Goal: Task Accomplishment & Management: Use online tool/utility

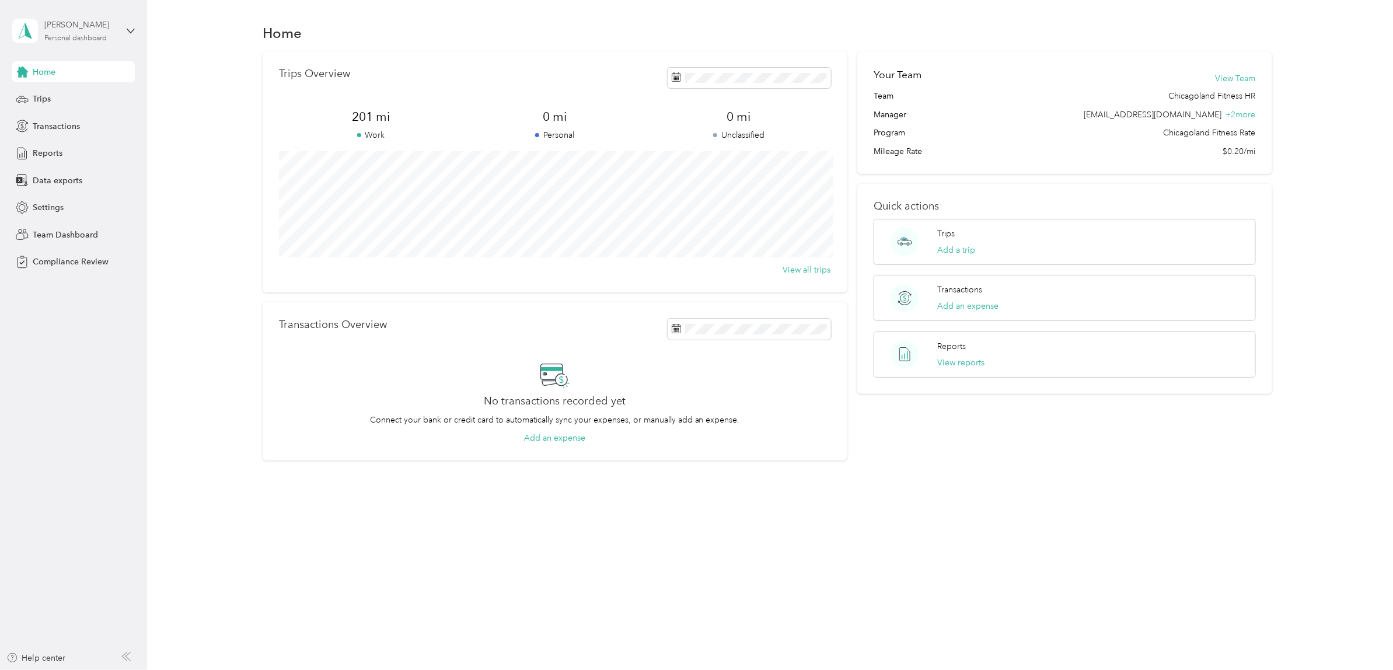
click at [97, 32] on div "[PERSON_NAME] Personal dashboard" at bounding box center [80, 30] width 73 height 23
click at [73, 93] on div "Team dashboard" at bounding box center [54, 96] width 62 height 12
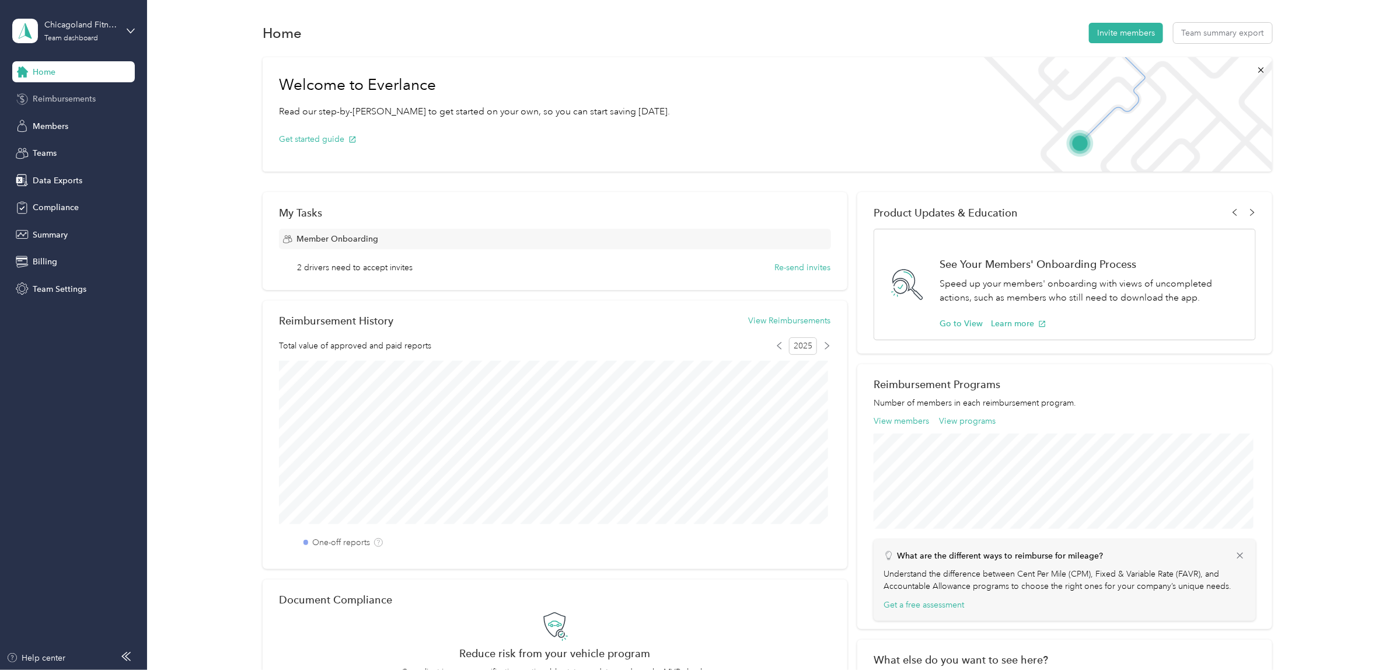
click at [71, 100] on span "Reimbursements" at bounding box center [64, 99] width 63 height 12
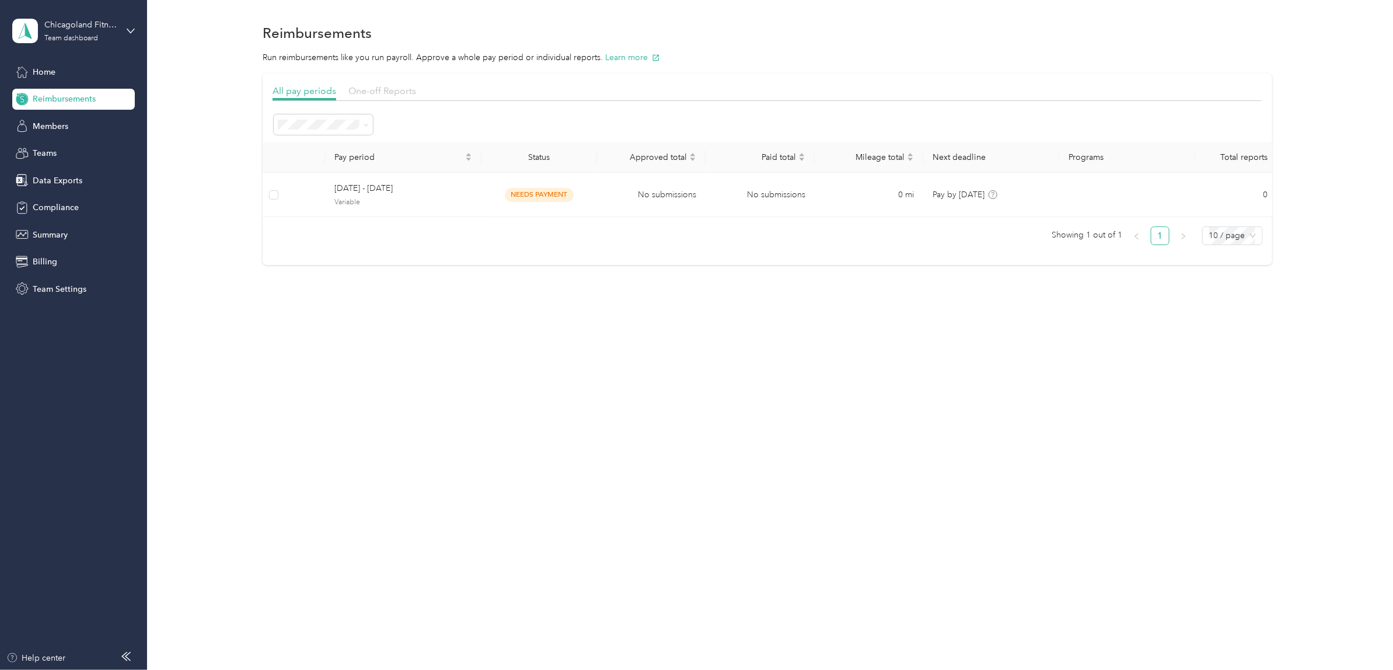
click at [374, 91] on span "One-off Reports" at bounding box center [382, 90] width 68 height 11
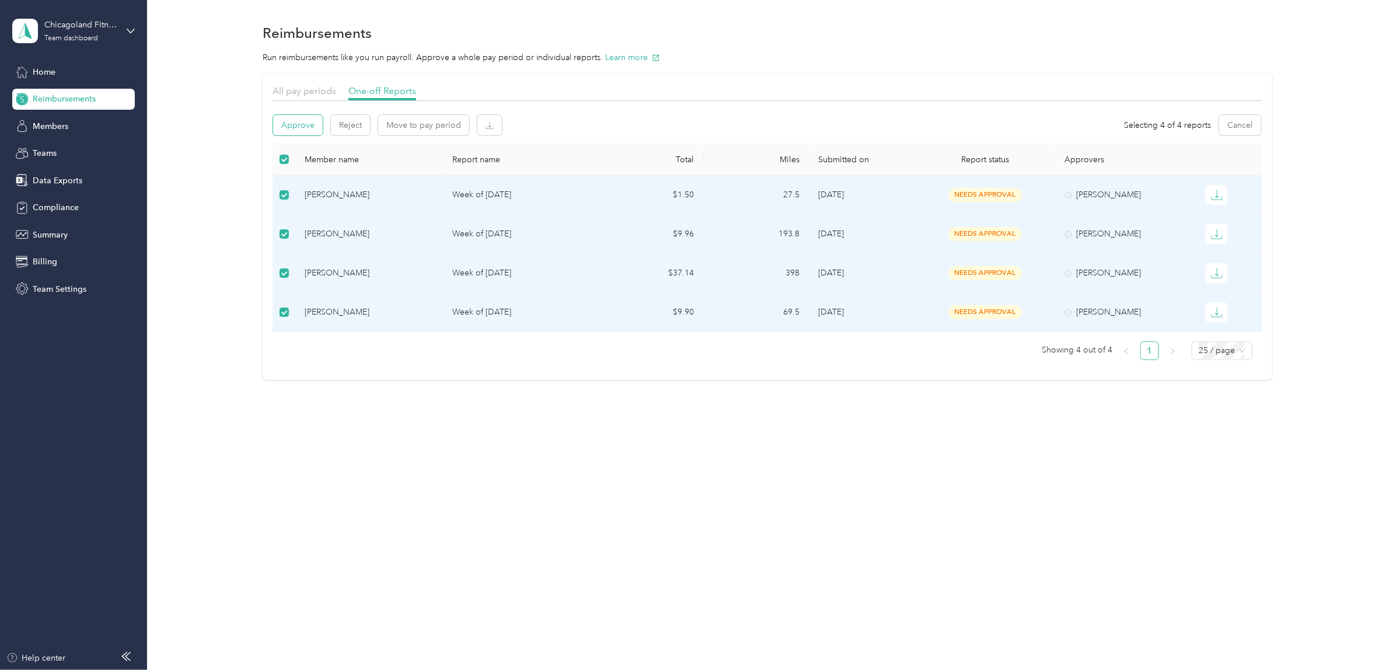
click at [305, 127] on button "Approve" at bounding box center [298, 125] width 50 height 20
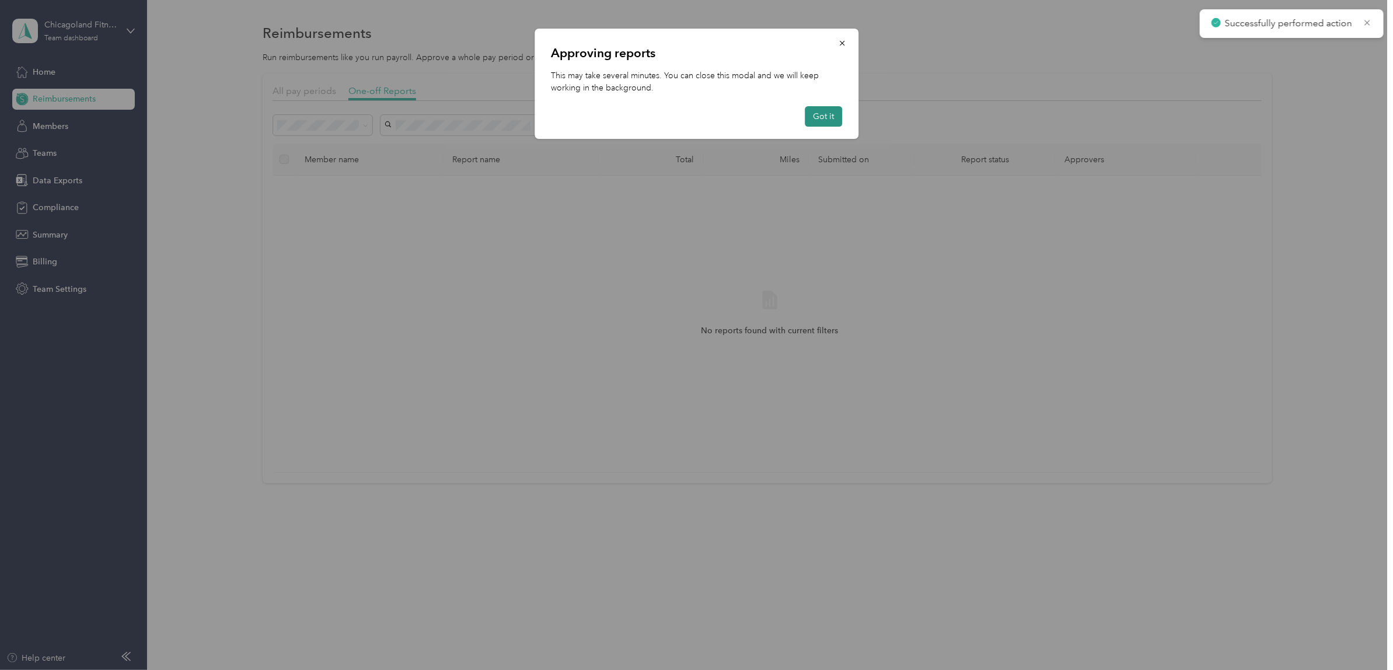
click at [839, 120] on button "Got it" at bounding box center [823, 116] width 37 height 20
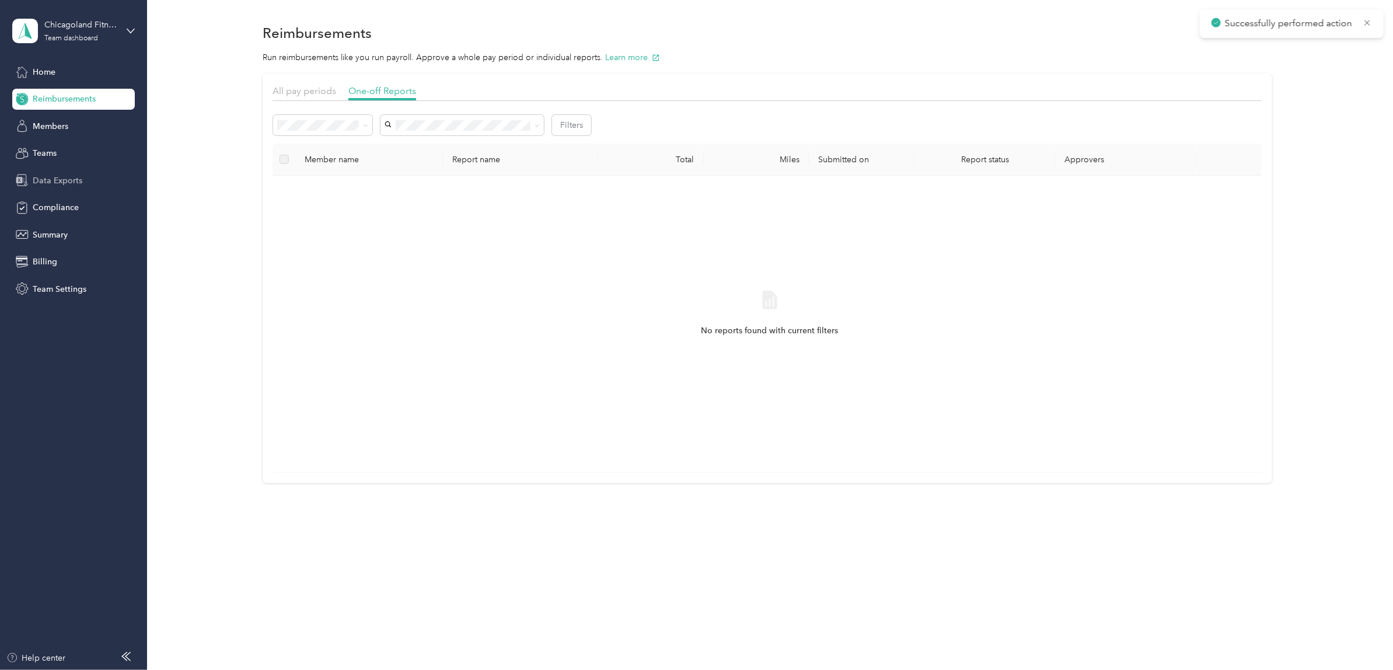
click at [58, 187] on div "Data Exports" at bounding box center [73, 180] width 123 height 21
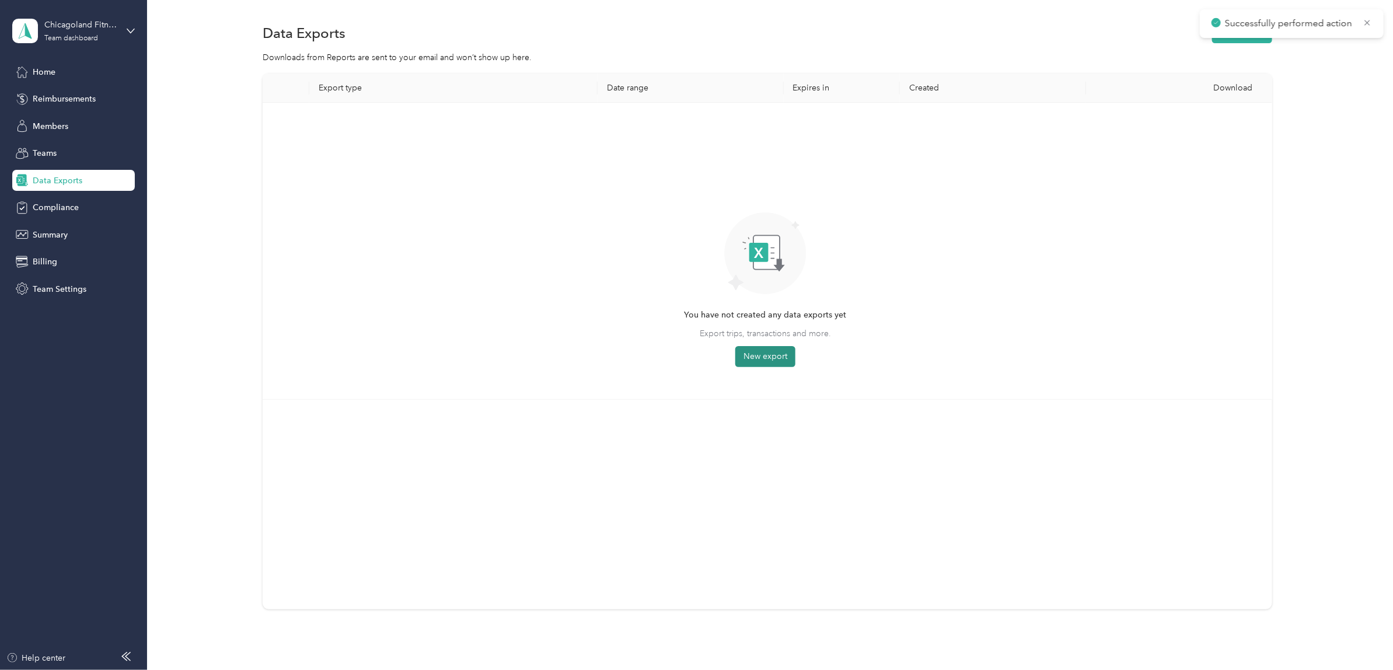
click at [762, 350] on button "New export" at bounding box center [765, 356] width 60 height 21
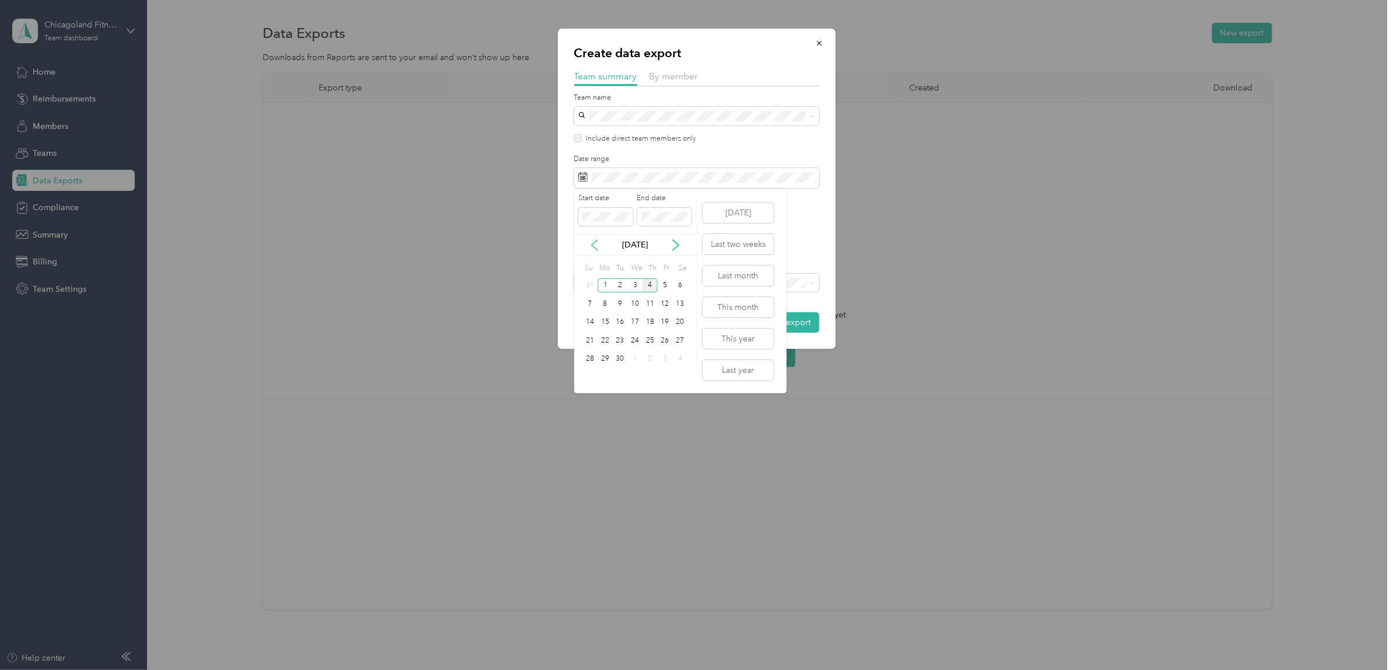
click at [597, 246] on icon at bounding box center [595, 245] width 12 height 12
click at [607, 316] on div "11" at bounding box center [605, 322] width 15 height 15
click at [588, 355] on div "24" at bounding box center [589, 359] width 15 height 15
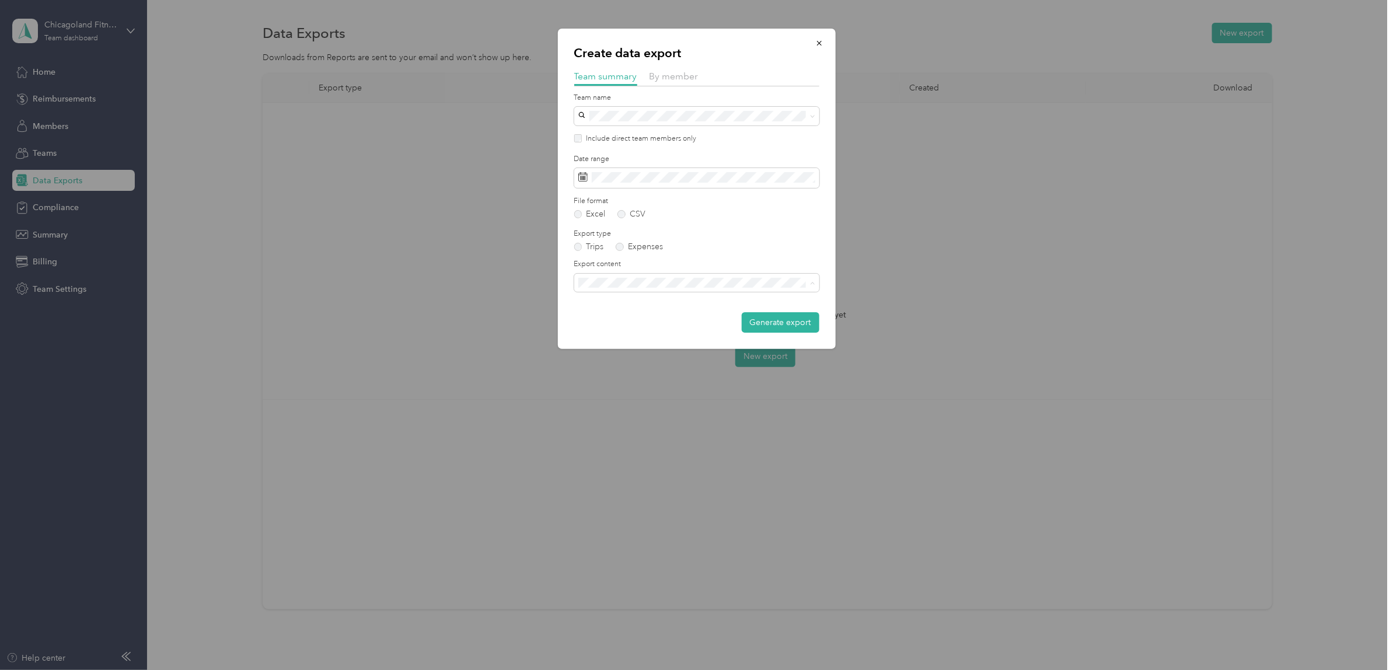
click at [648, 321] on span "Summary and full trips list" at bounding box center [628, 324] width 93 height 10
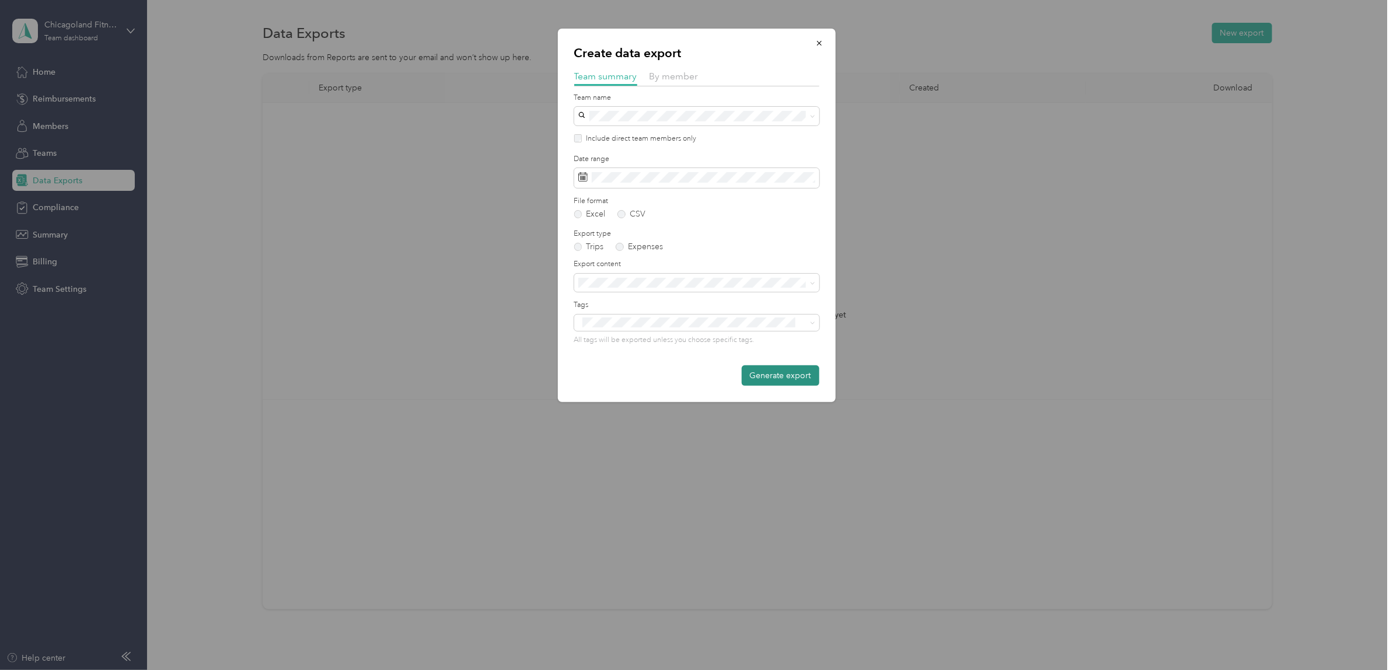
click at [766, 375] on button "Generate export" at bounding box center [781, 375] width 78 height 20
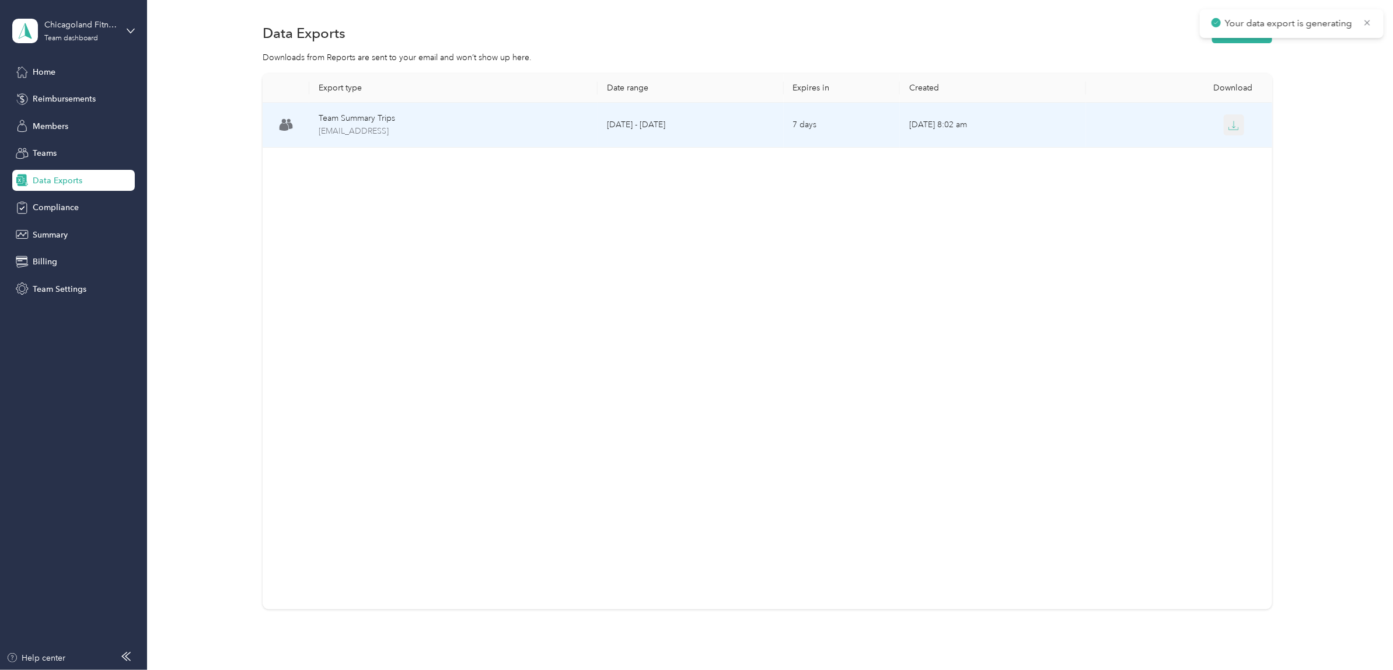
click at [1233, 127] on icon "button" at bounding box center [1234, 125] width 11 height 11
